Goal: Find specific page/section: Find specific page/section

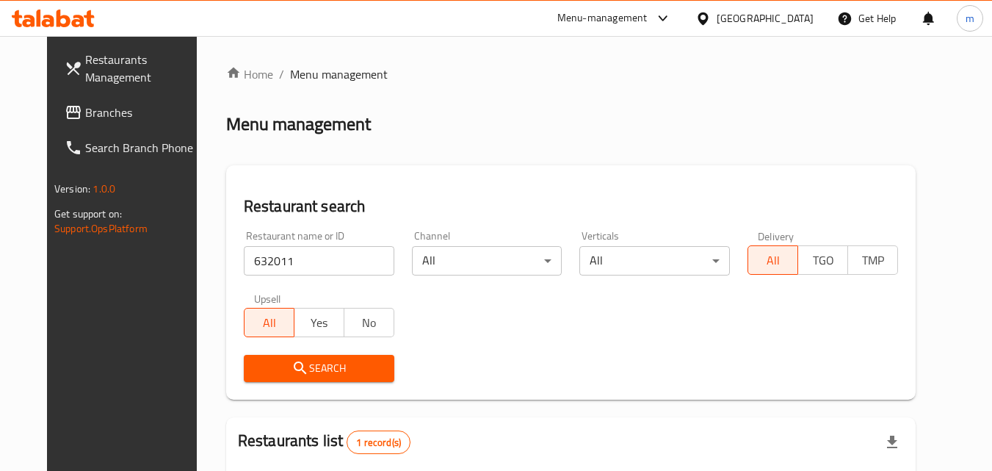
scroll to position [172, 0]
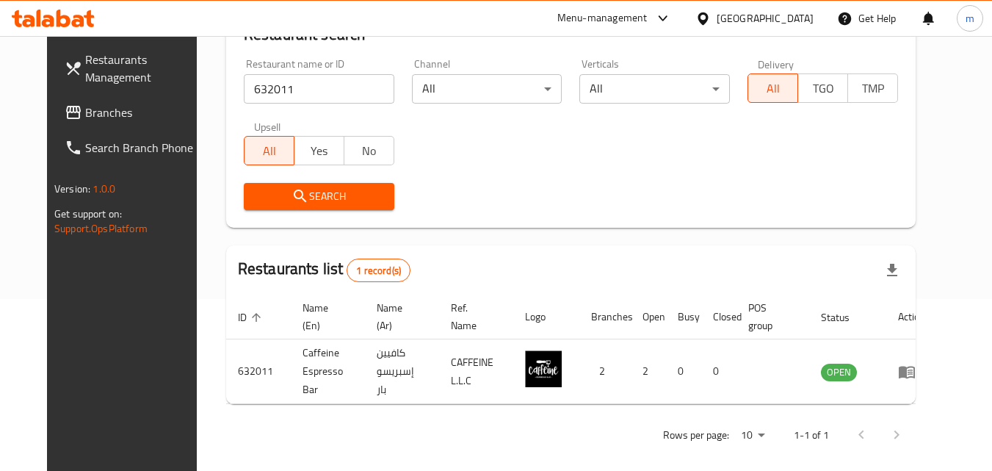
click at [53, 97] on link "Branches" at bounding box center [133, 112] width 160 height 35
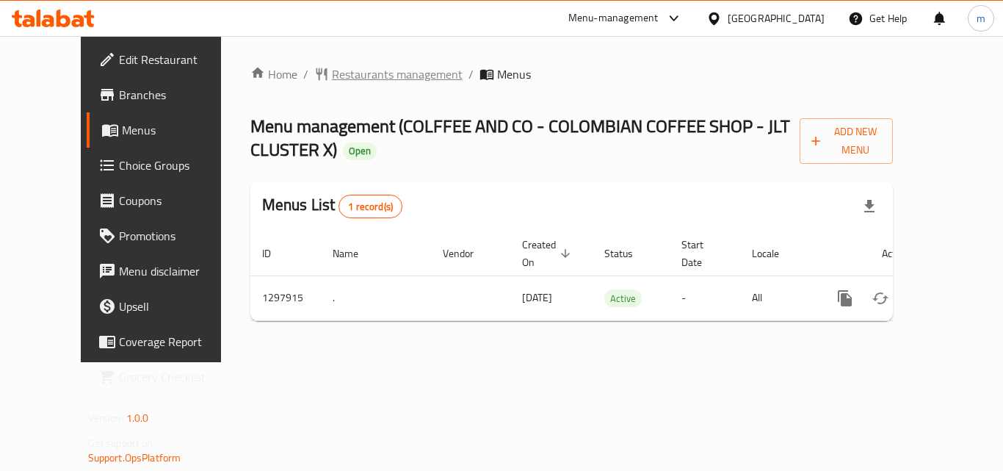
click at [344, 81] on span "Restaurants management" at bounding box center [397, 74] width 131 height 18
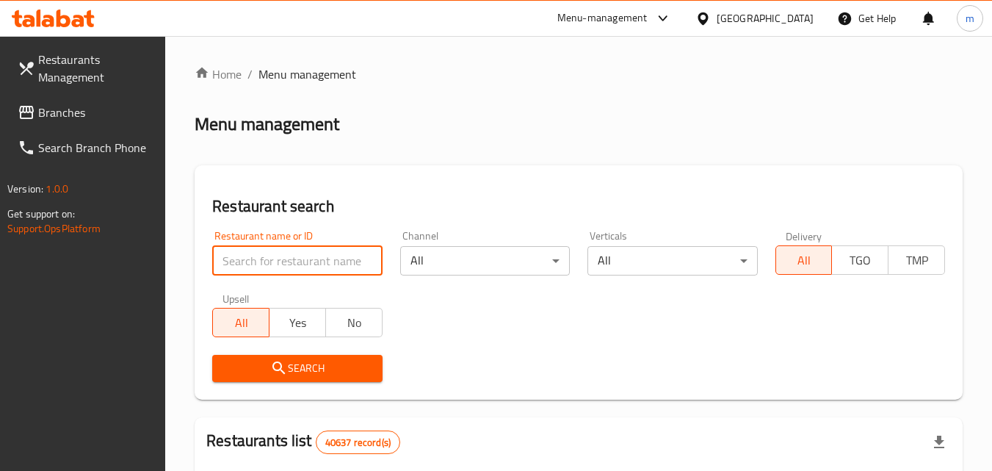
click at [299, 261] on input "search" at bounding box center [297, 260] width 170 height 29
paste input "700664"
type input "700664"
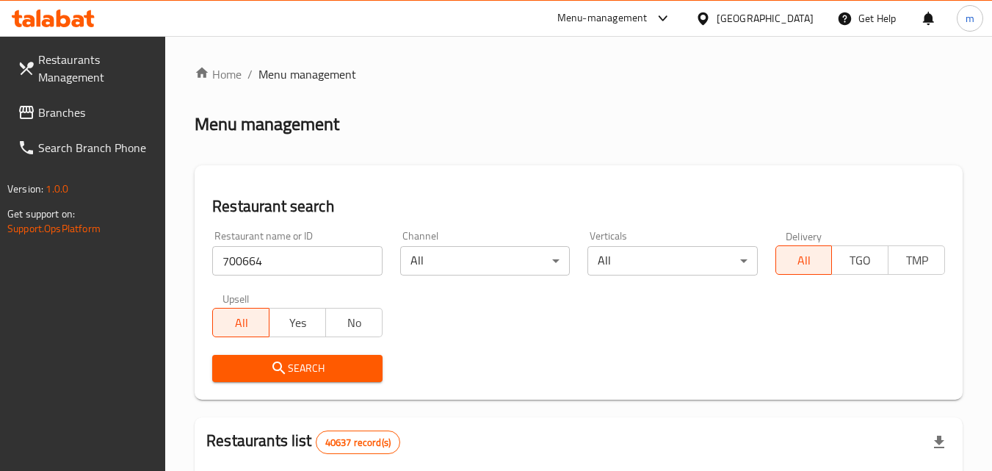
click at [331, 357] on button "Search" at bounding box center [297, 368] width 170 height 27
click at [793, 22] on div "United Arab Emirates" at bounding box center [765, 18] width 97 height 16
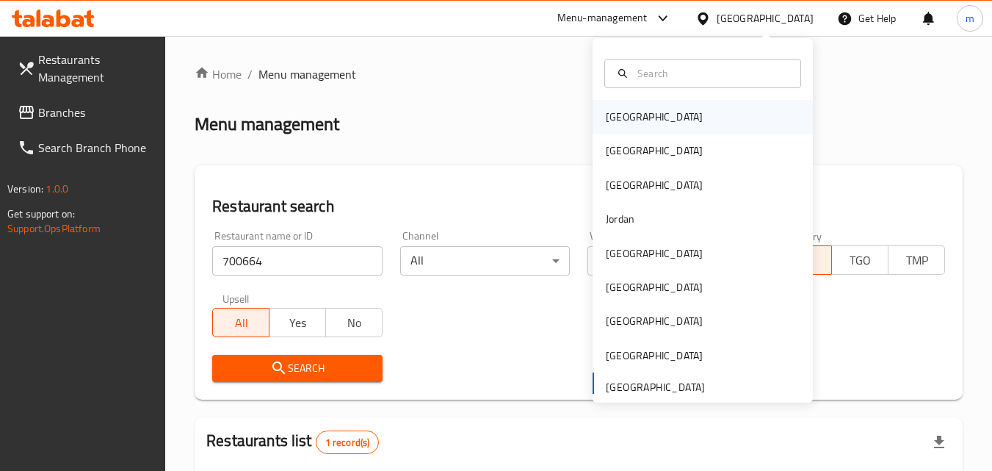
click at [619, 112] on div "Bahrain" at bounding box center [654, 117] width 97 height 16
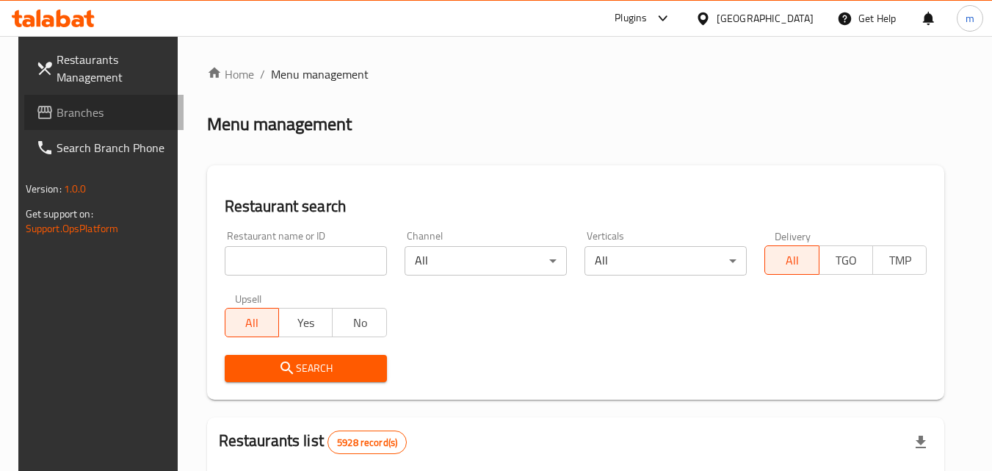
click at [65, 104] on span "Branches" at bounding box center [115, 113] width 116 height 18
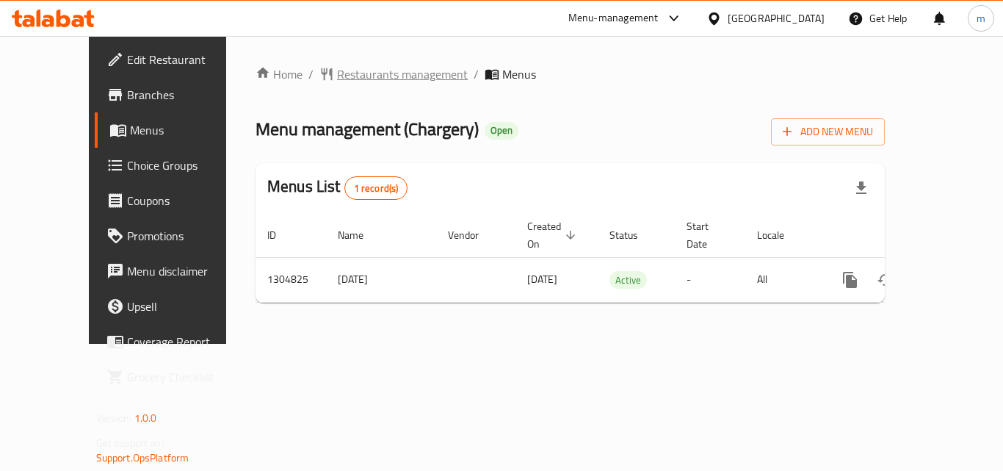
click at [352, 74] on span "Restaurants management" at bounding box center [402, 74] width 131 height 18
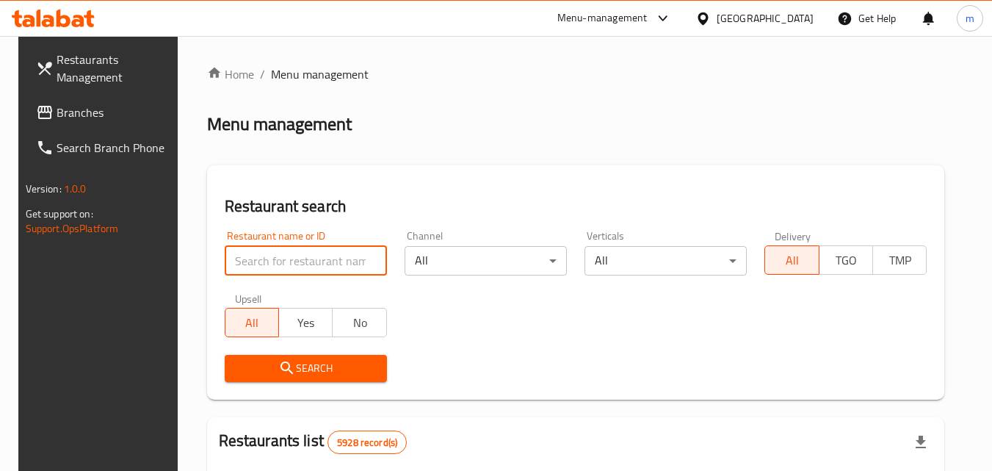
click at [282, 250] on input "search" at bounding box center [306, 260] width 162 height 29
paste input "692727"
type input "692727"
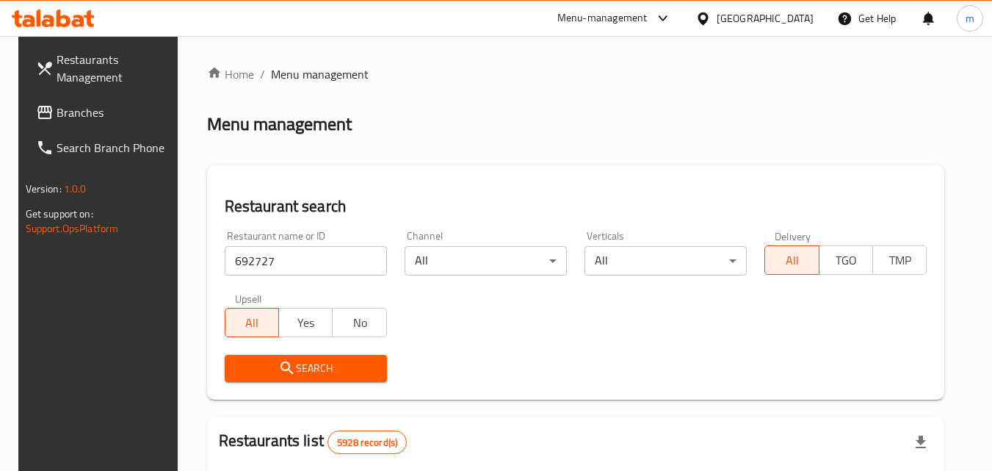
click at [313, 380] on button "Search" at bounding box center [306, 368] width 162 height 27
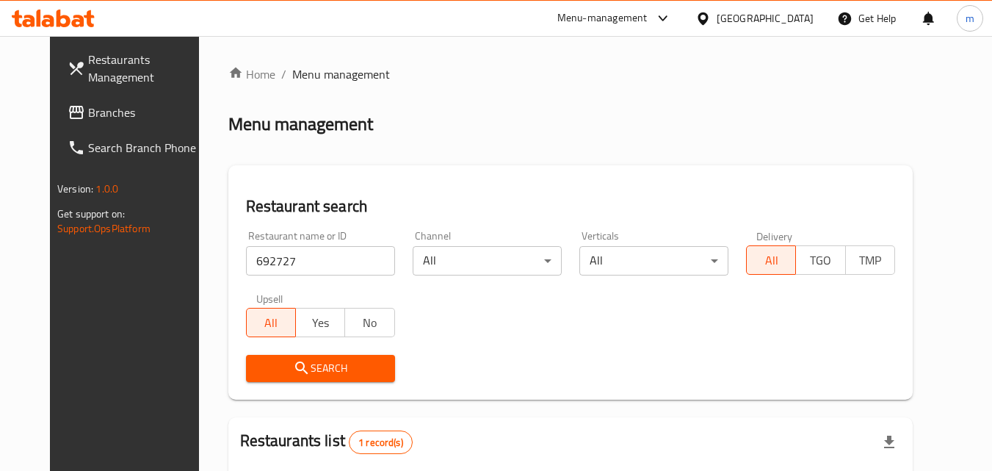
click at [711, 15] on icon at bounding box center [703, 18] width 15 height 15
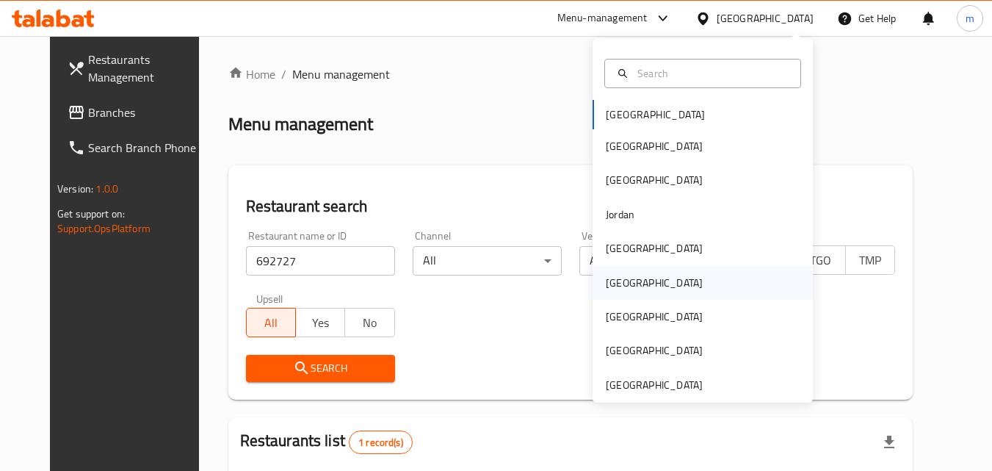
click at [615, 288] on div "Oman" at bounding box center [654, 283] width 97 height 16
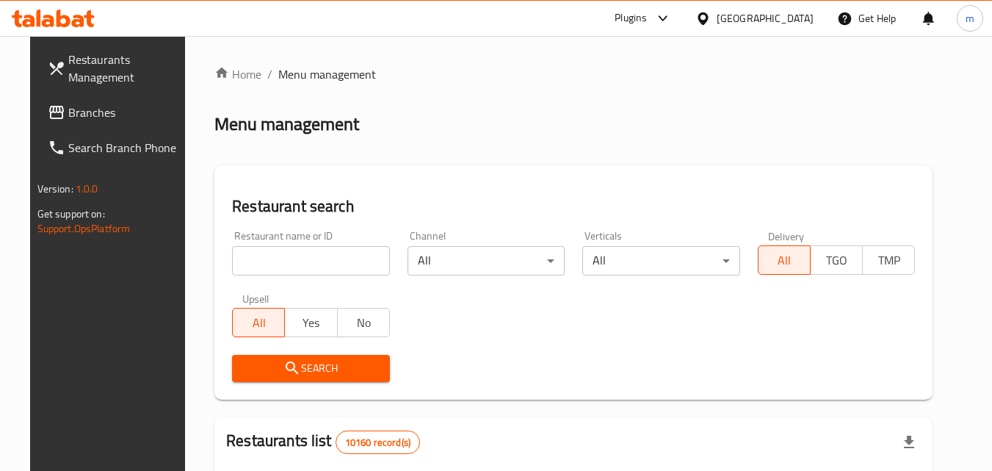
click at [103, 110] on span "Branches" at bounding box center [126, 113] width 116 height 18
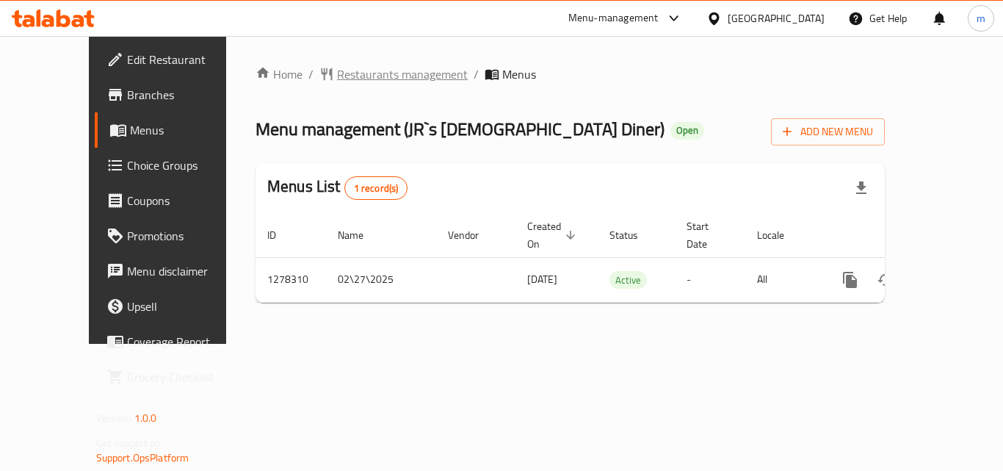
click at [337, 72] on span "Restaurants management" at bounding box center [402, 74] width 131 height 18
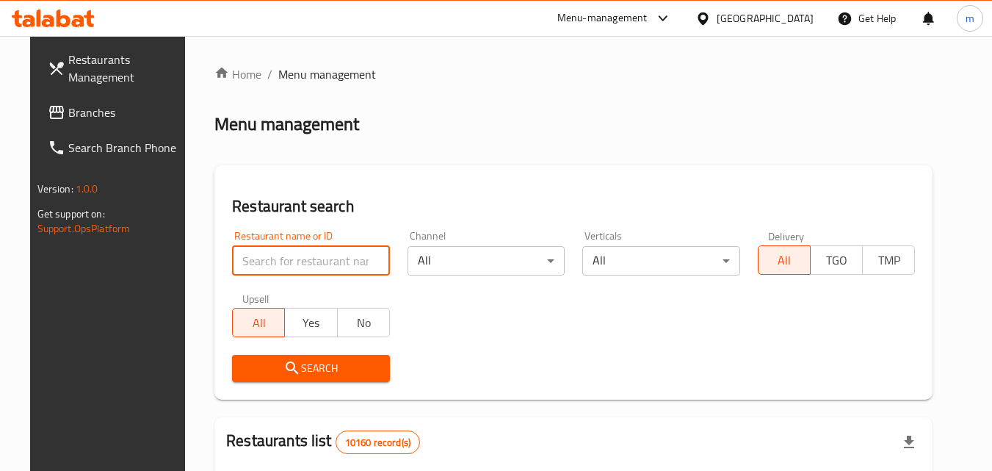
click at [292, 249] on input "search" at bounding box center [311, 260] width 158 height 29
paste input "692862"
type input "692862"
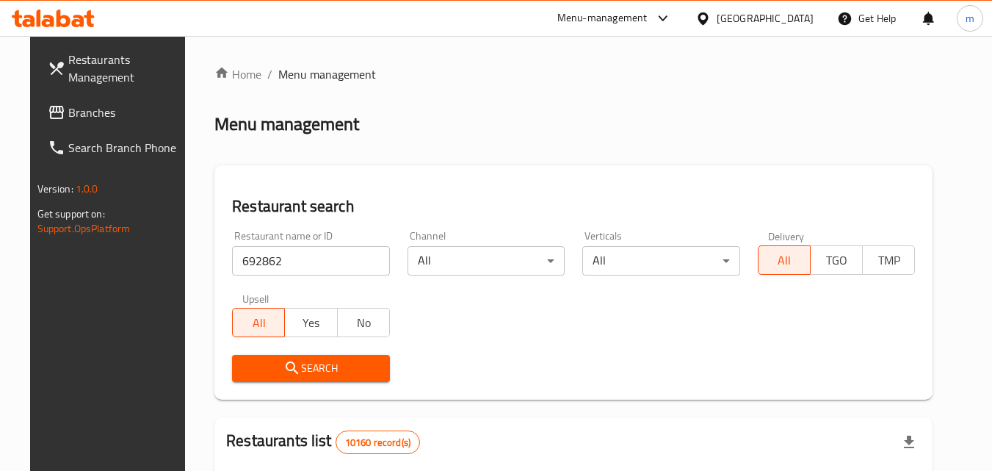
click at [289, 367] on span "Search" at bounding box center [311, 368] width 134 height 18
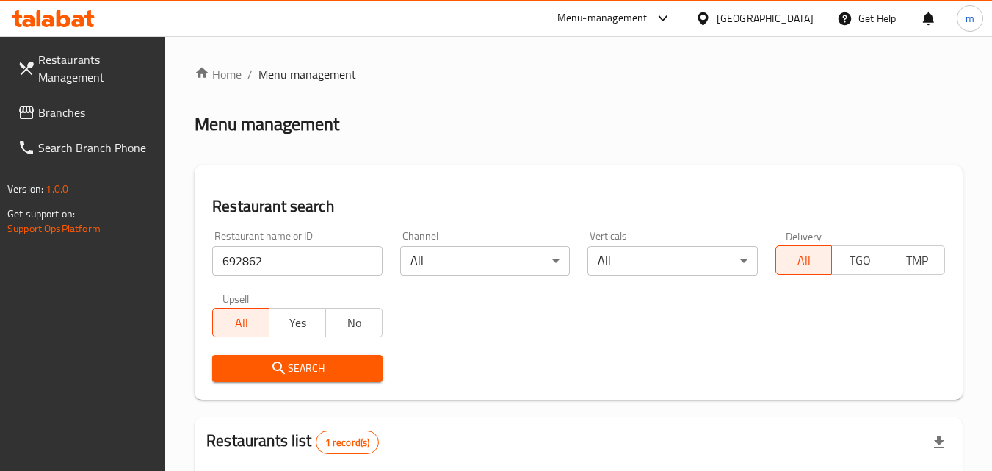
click at [711, 19] on icon at bounding box center [703, 18] width 15 height 15
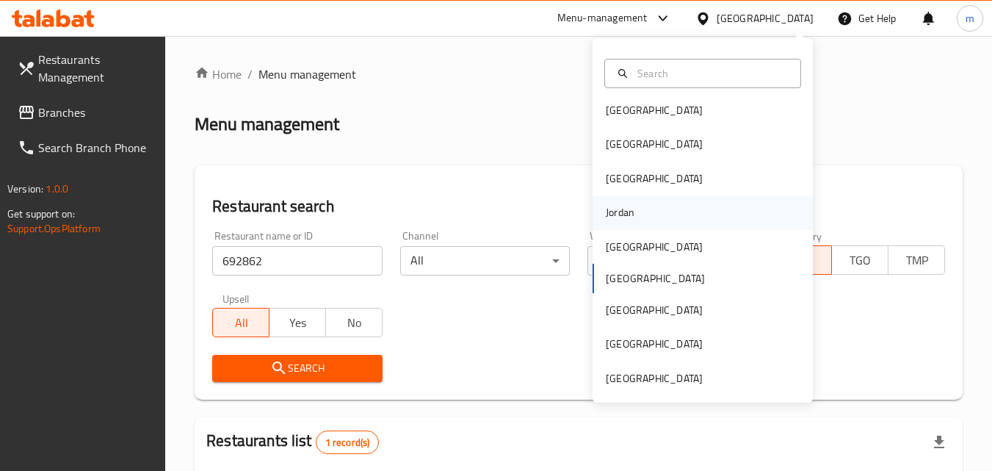
scroll to position [8, 0]
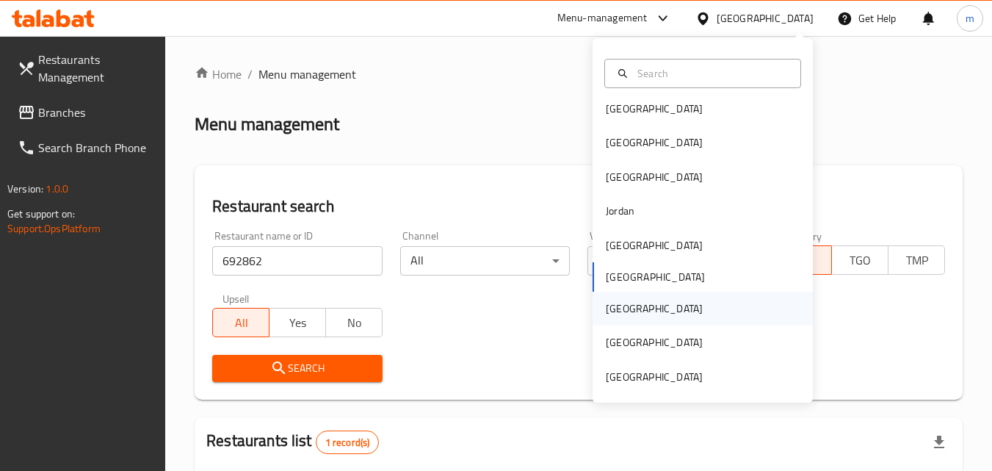
click at [646, 297] on div "Qatar" at bounding box center [703, 309] width 220 height 34
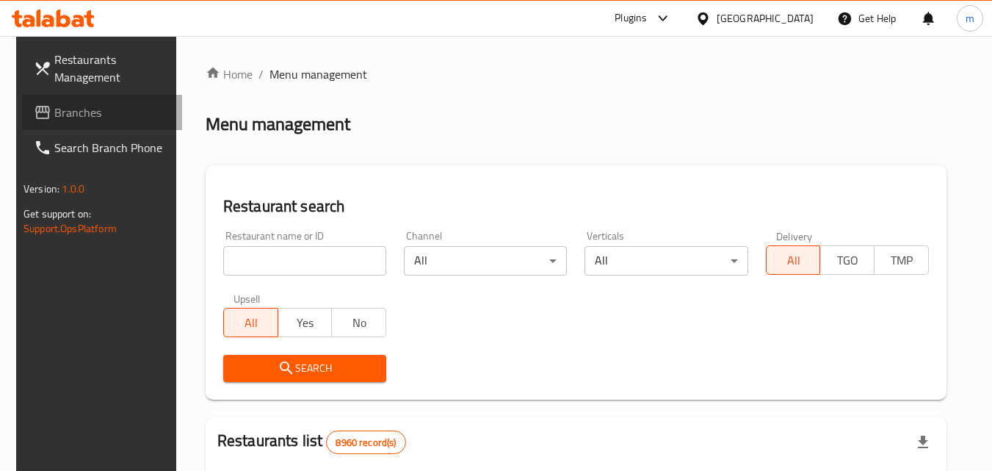
click at [67, 104] on span "Branches" at bounding box center [112, 113] width 116 height 18
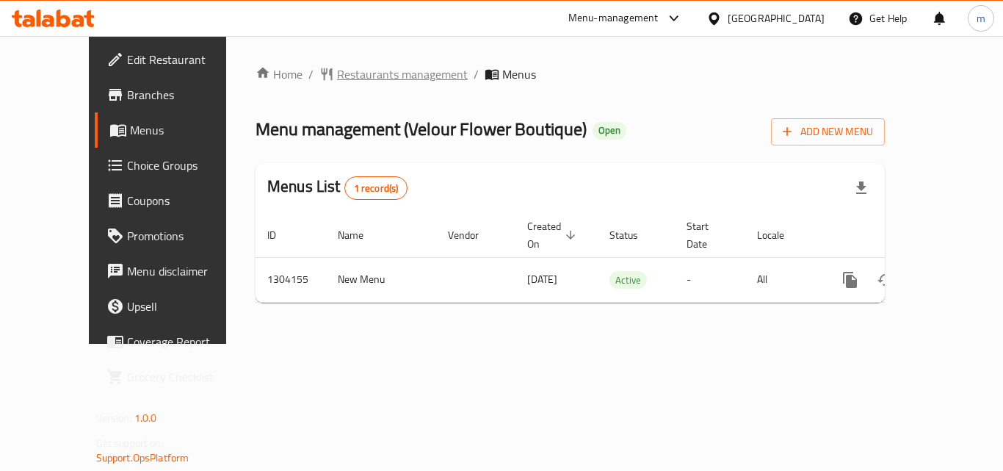
click at [337, 72] on span "Restaurants management" at bounding box center [402, 74] width 131 height 18
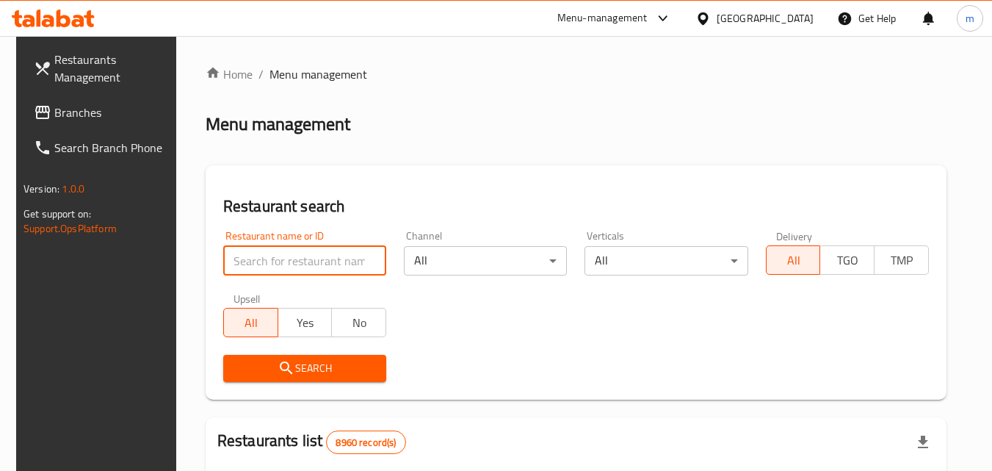
click at [320, 250] on input "search" at bounding box center [304, 260] width 163 height 29
paste input "703085"
type input "703085"
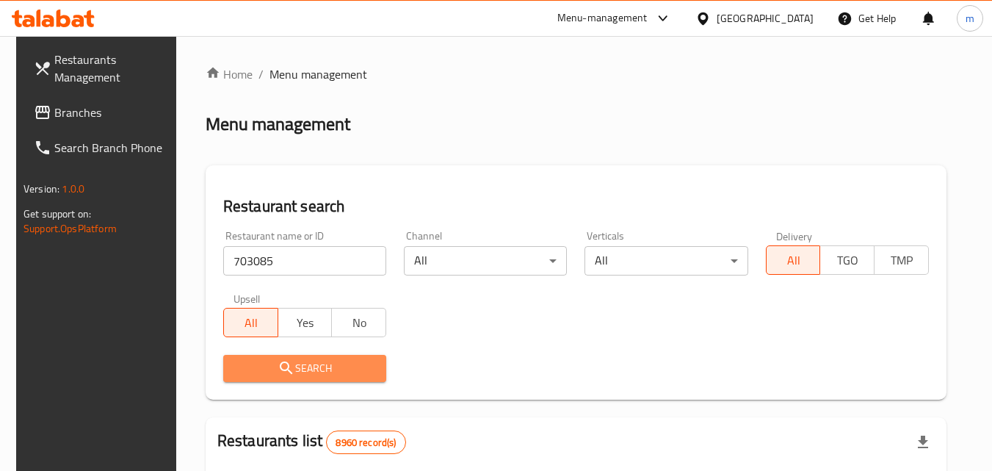
click at [321, 369] on span "Search" at bounding box center [305, 368] width 140 height 18
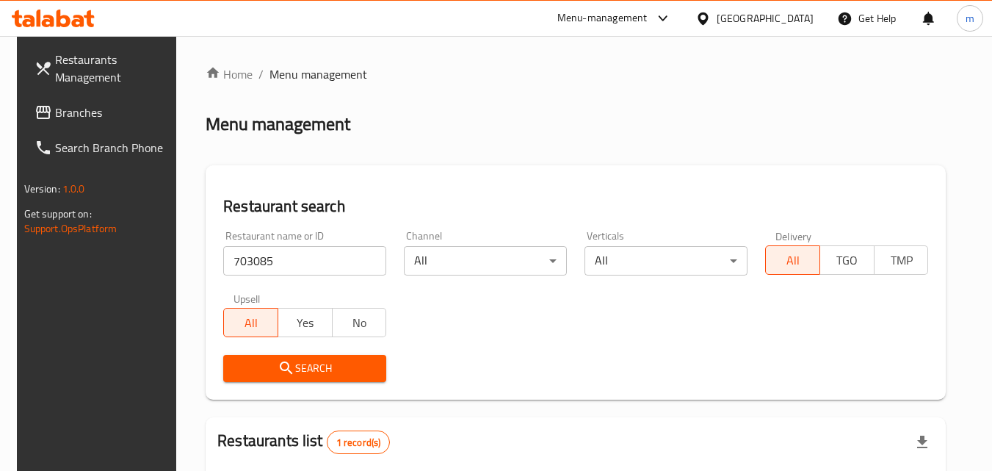
click at [88, 111] on span "Branches" at bounding box center [113, 113] width 116 height 18
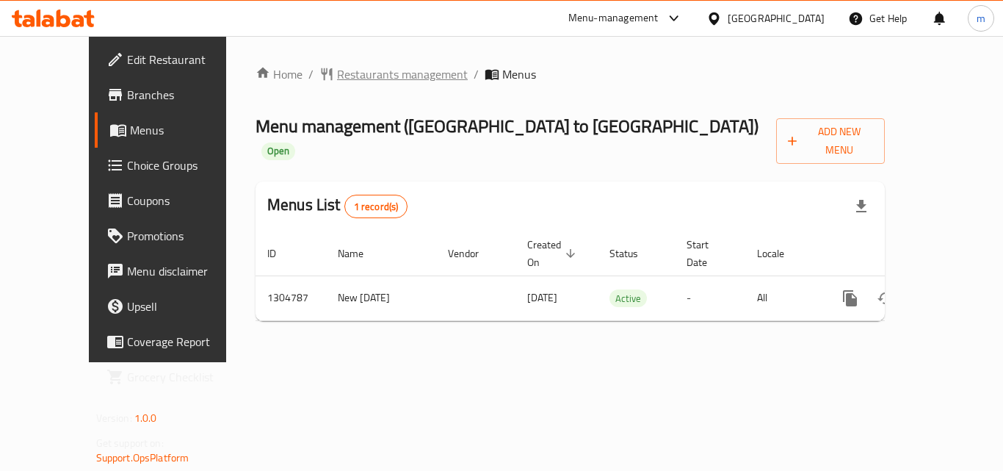
click at [340, 73] on span "Restaurants management" at bounding box center [402, 74] width 131 height 18
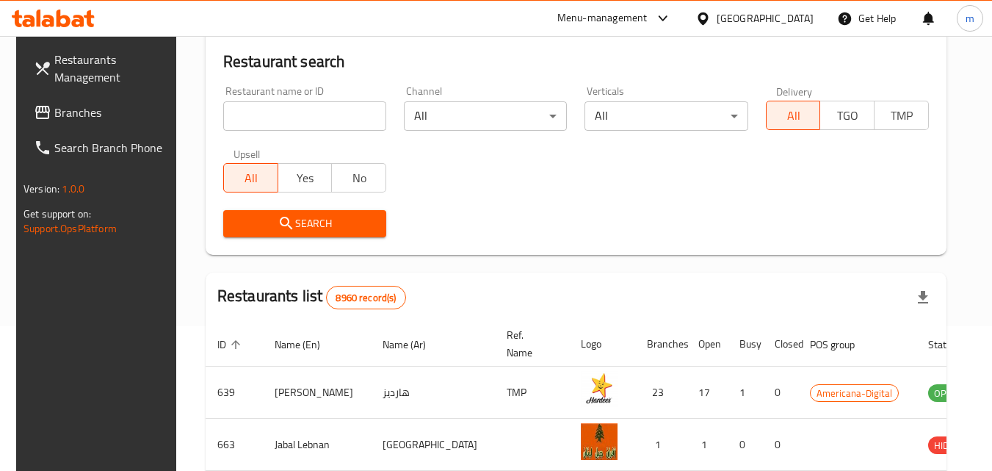
scroll to position [73, 0]
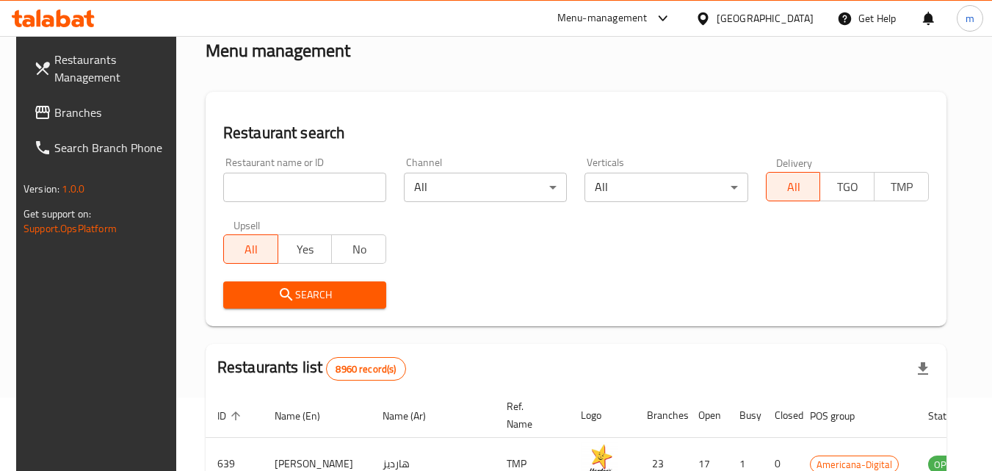
click at [300, 182] on input "search" at bounding box center [304, 187] width 163 height 29
paste input "703418"
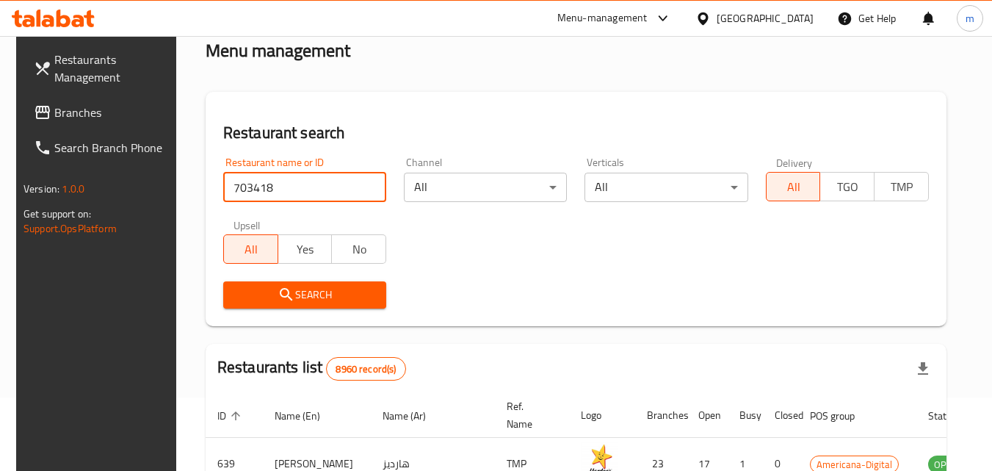
type input "703418"
click at [312, 289] on span "Search" at bounding box center [305, 295] width 140 height 18
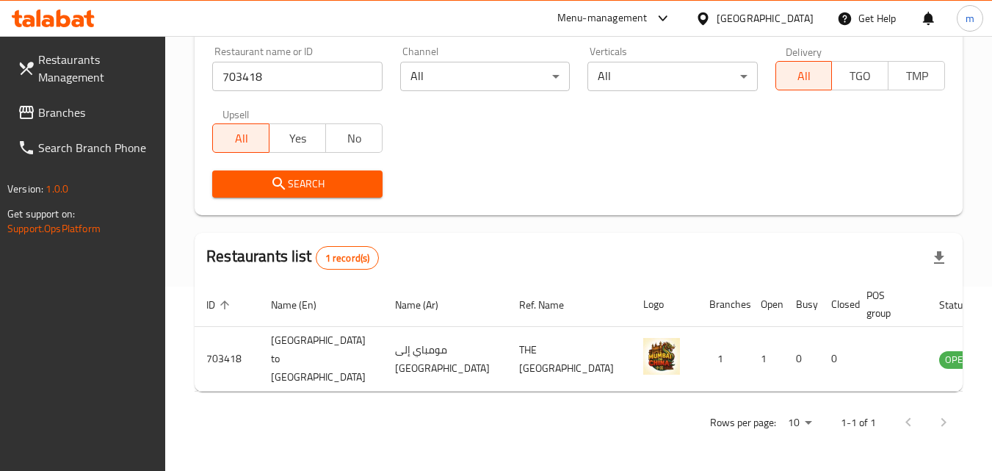
scroll to position [0, 0]
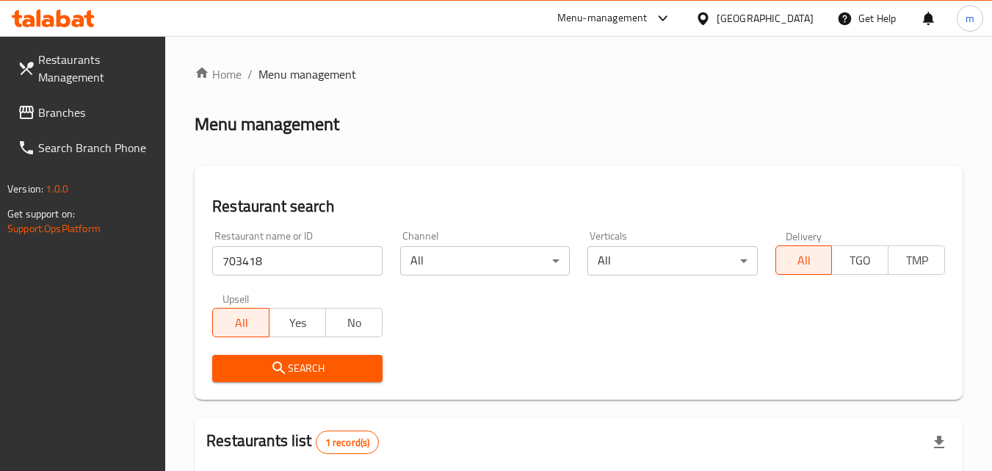
click at [717, 14] on div at bounding box center [706, 18] width 21 height 16
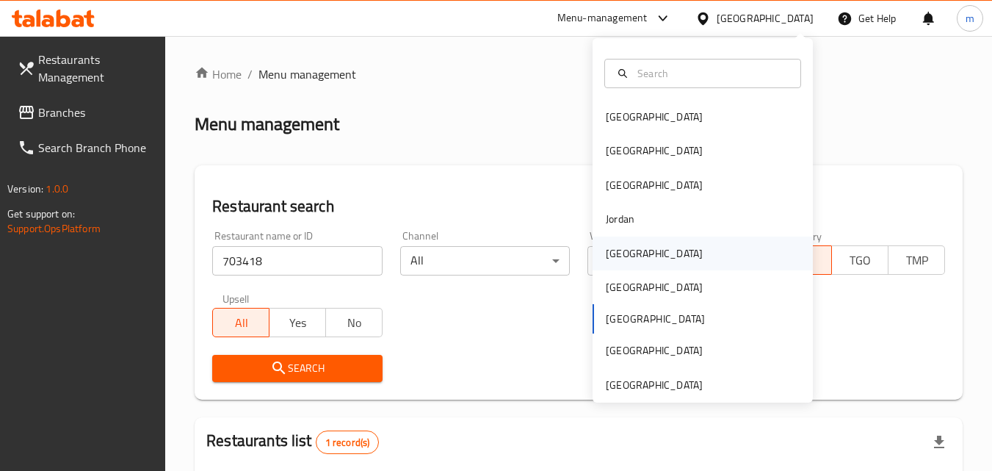
click at [681, 254] on div "[GEOGRAPHIC_DATA]" at bounding box center [703, 254] width 220 height 34
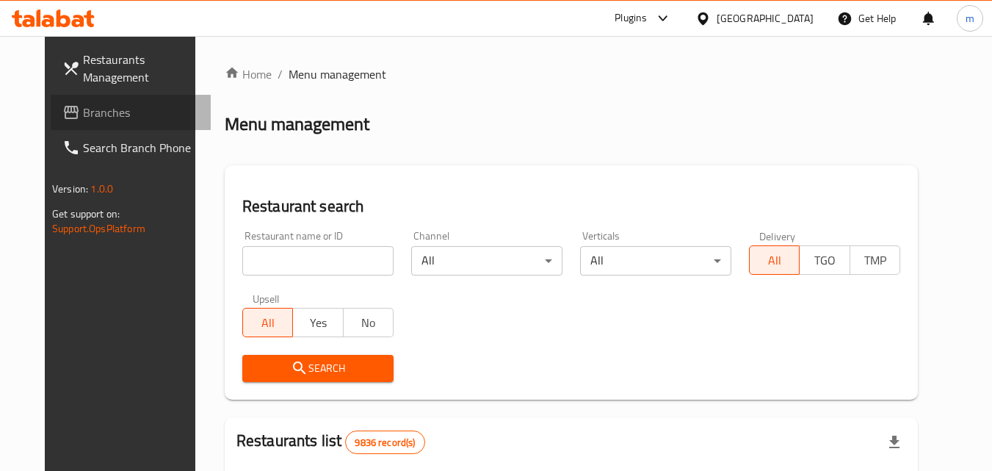
click at [83, 109] on span "Branches" at bounding box center [141, 113] width 116 height 18
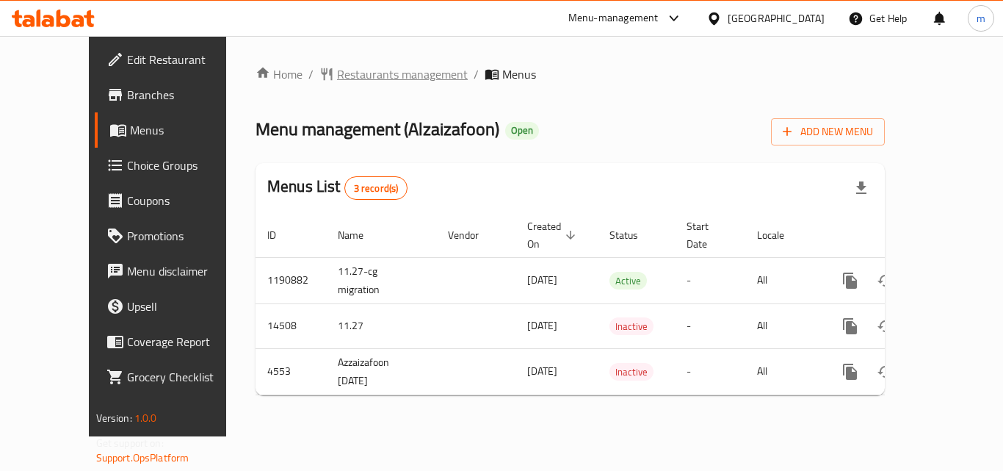
click at [340, 76] on span "Restaurants management" at bounding box center [402, 74] width 131 height 18
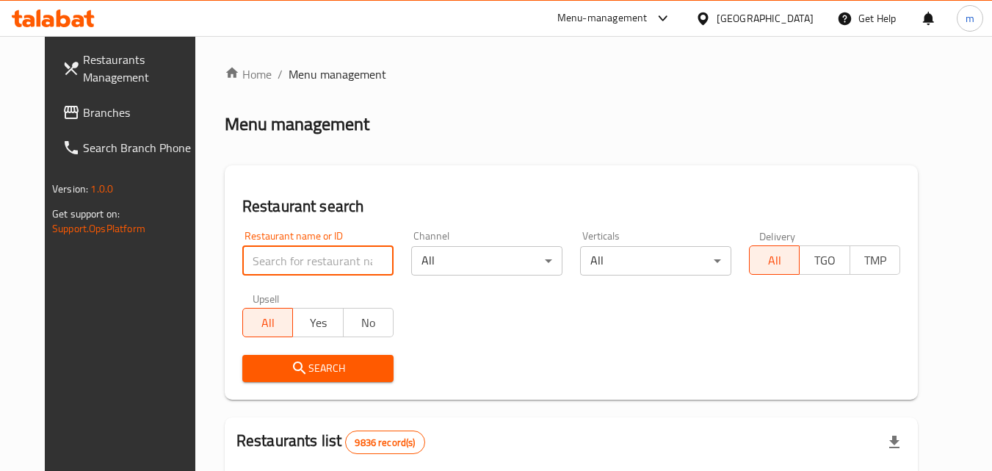
click at [294, 255] on input "search" at bounding box center [317, 260] width 151 height 29
paste input "2880"
type input "2880"
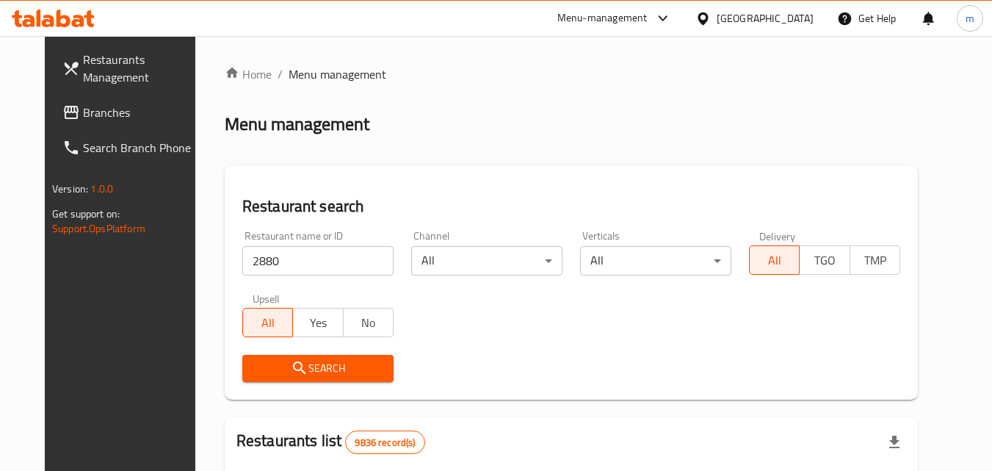
click at [305, 361] on span "Search" at bounding box center [318, 368] width 128 height 18
